Goal: Complete application form

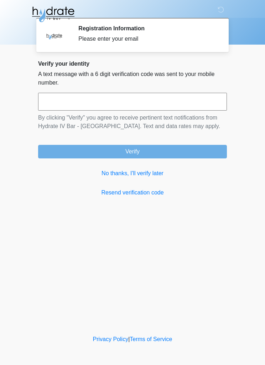
click at [108, 175] on link "No thanks, I'll verify later" at bounding box center [132, 173] width 189 height 9
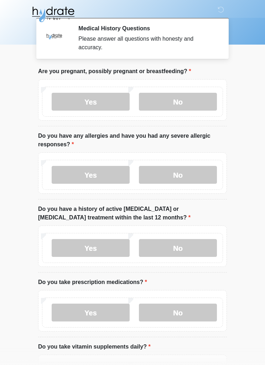
click at [165, 98] on label "No" at bounding box center [178, 102] width 78 height 18
click at [174, 175] on label "No" at bounding box center [178, 175] width 78 height 18
click at [159, 248] on label "No" at bounding box center [178, 248] width 78 height 18
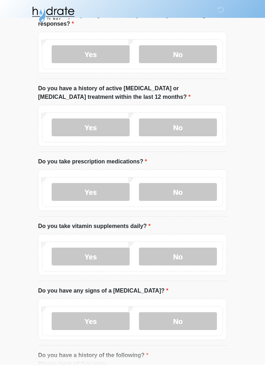
scroll to position [117, 0]
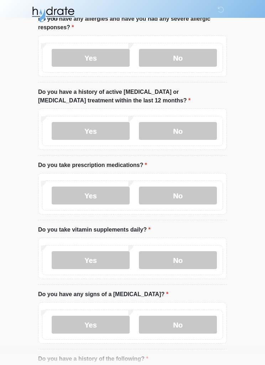
click at [161, 196] on label "No" at bounding box center [178, 196] width 78 height 18
click at [171, 260] on label "No" at bounding box center [178, 260] width 78 height 18
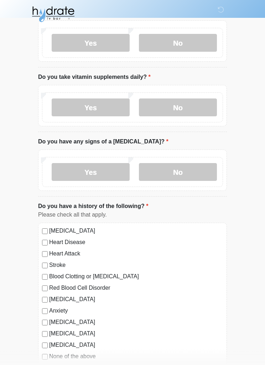
scroll to position [269, 0]
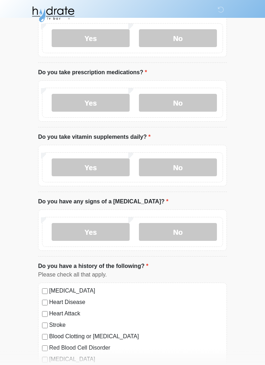
click at [173, 232] on label "No" at bounding box center [178, 232] width 78 height 18
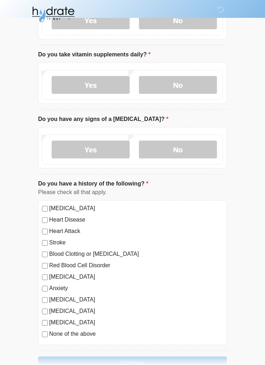
scroll to position [311, 0]
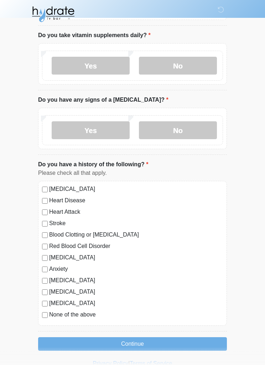
click at [43, 318] on div "[MEDICAL_DATA] Heart Disease Heart Attack Stroke Blood Clotting or [MEDICAL_DAT…" at bounding box center [132, 253] width 189 height 145
click at [129, 342] on button "Continue" at bounding box center [132, 344] width 189 height 14
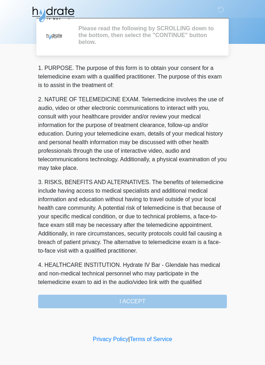
scroll to position [0, 0]
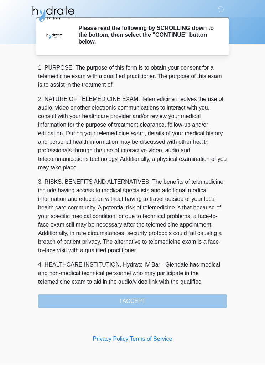
click at [106, 294] on div "1. PURPOSE. The purpose of this form is to obtain your consent for a telemedici…" at bounding box center [132, 186] width 189 height 244
click at [77, 301] on div "1. PURPOSE. The purpose of this form is to obtain your consent for a telemedici…" at bounding box center [132, 186] width 189 height 244
click at [123, 297] on div "1. PURPOSE. The purpose of this form is to obtain your consent for a telemedici…" at bounding box center [132, 186] width 189 height 244
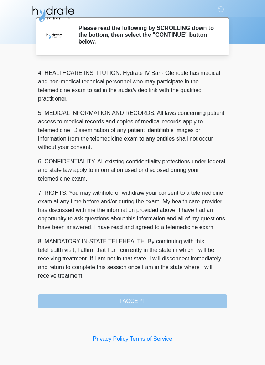
scroll to position [209, 0]
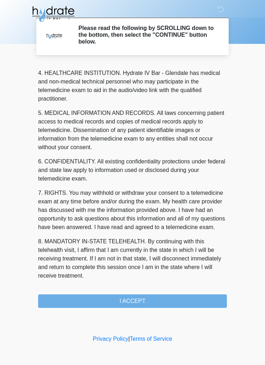
click at [120, 300] on button "I ACCEPT" at bounding box center [132, 302] width 189 height 14
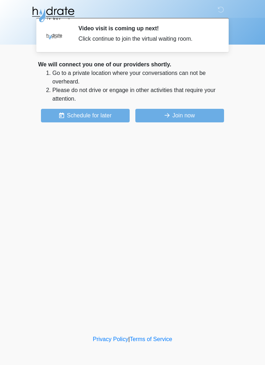
click at [183, 117] on button "Join now" at bounding box center [180, 116] width 89 height 14
